Goal: Find specific page/section: Find specific page/section

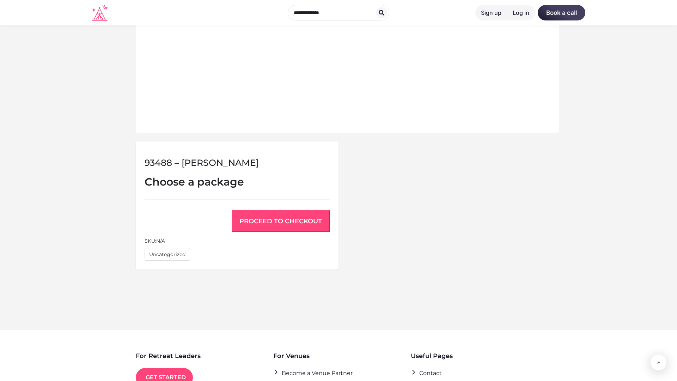
scroll to position [475, 0]
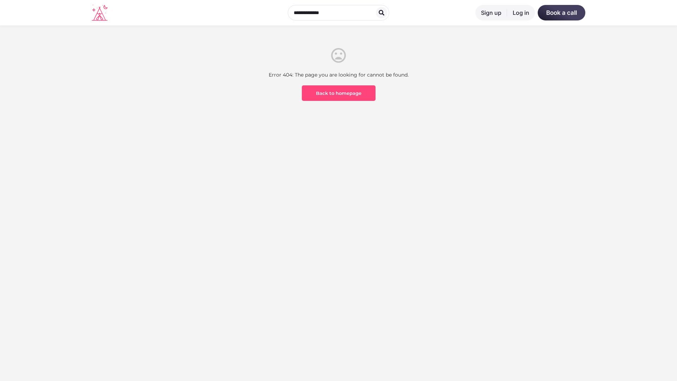
scroll to position [207, 0]
